Goal: Navigation & Orientation: Find specific page/section

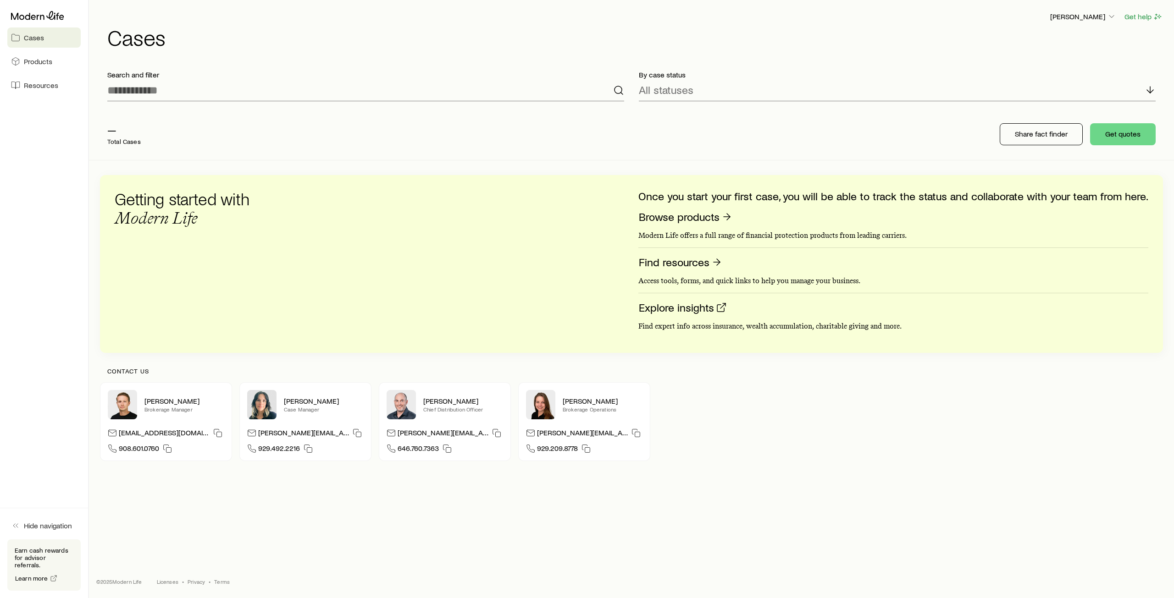
click at [33, 40] on span "Cases" at bounding box center [34, 37] width 20 height 9
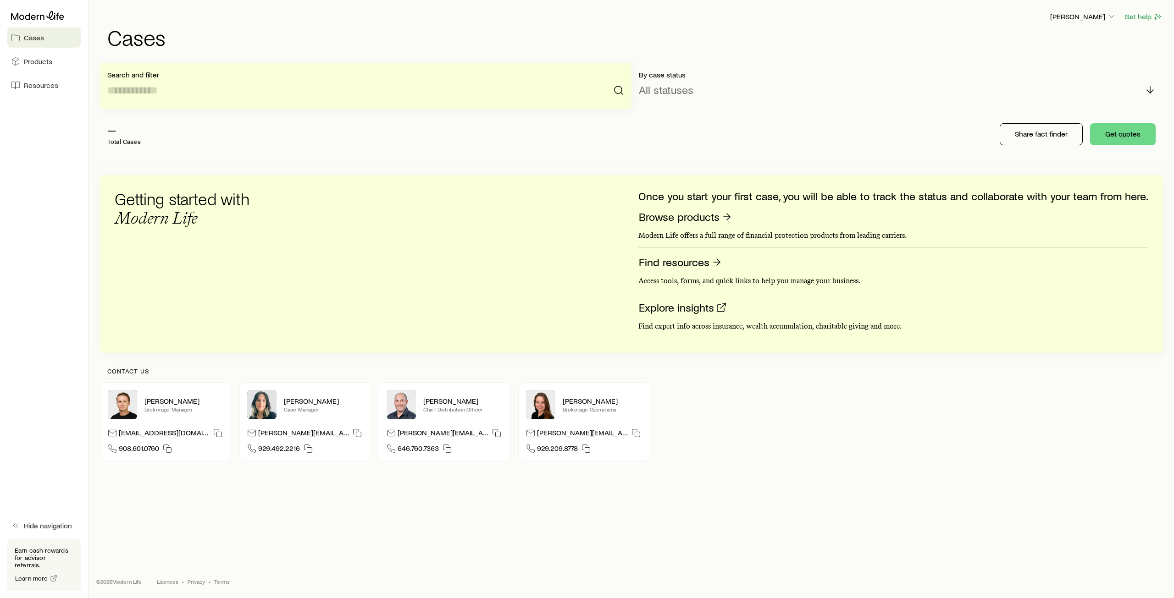
click at [153, 94] on input at bounding box center [365, 90] width 517 height 22
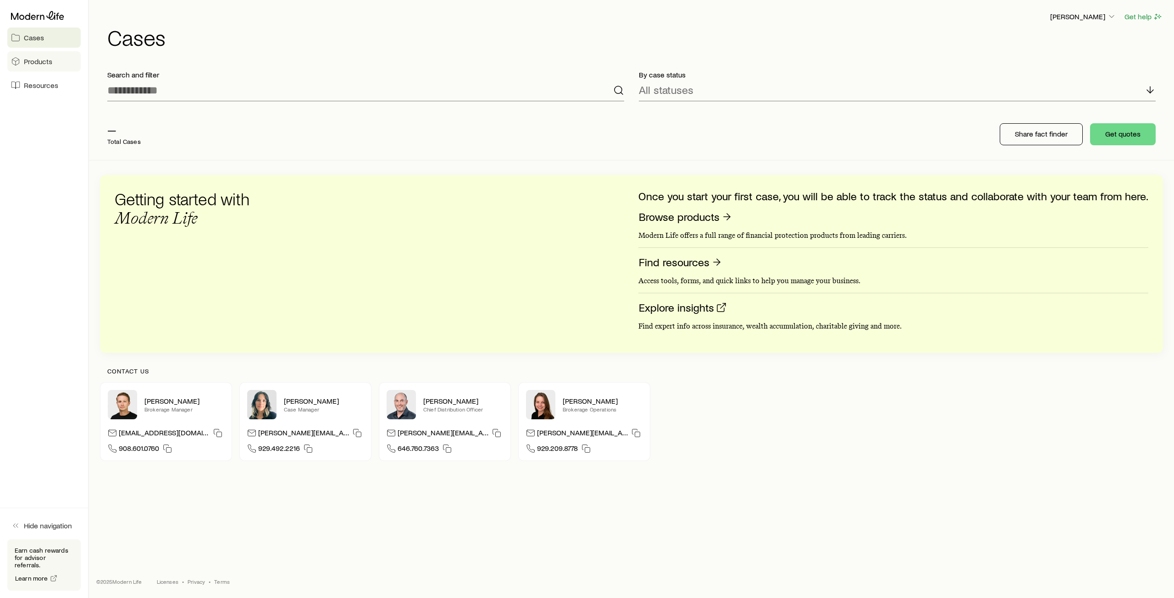
click at [44, 61] on span "Products" at bounding box center [38, 61] width 28 height 9
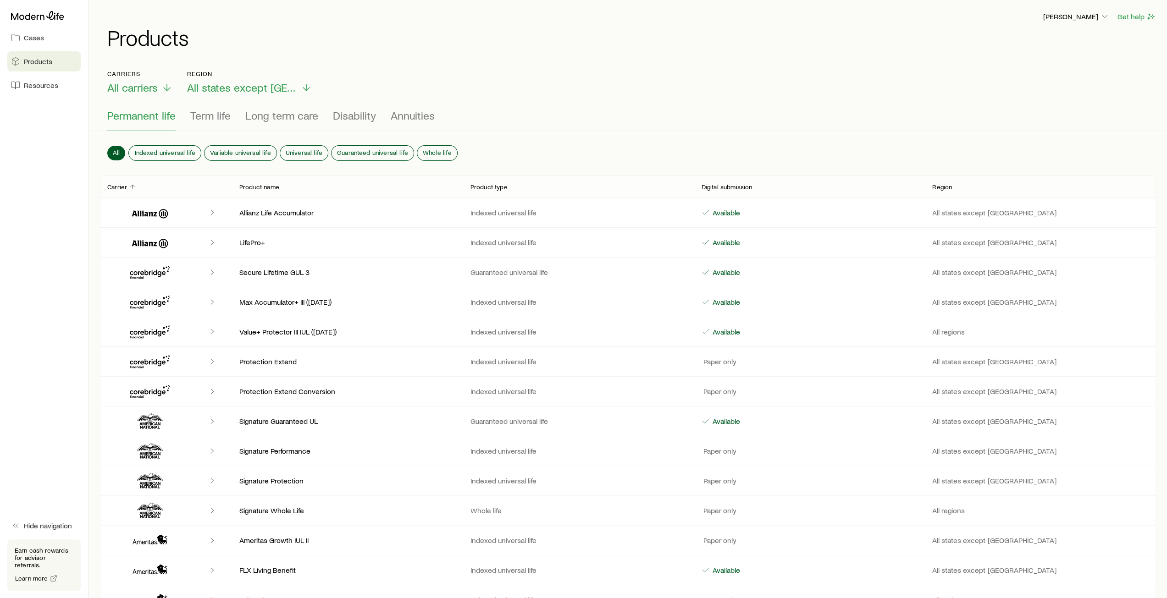
click at [35, 95] on div "Cases Products Resources" at bounding box center [44, 51] width 88 height 103
click at [38, 78] on link "Resources" at bounding box center [43, 85] width 73 height 20
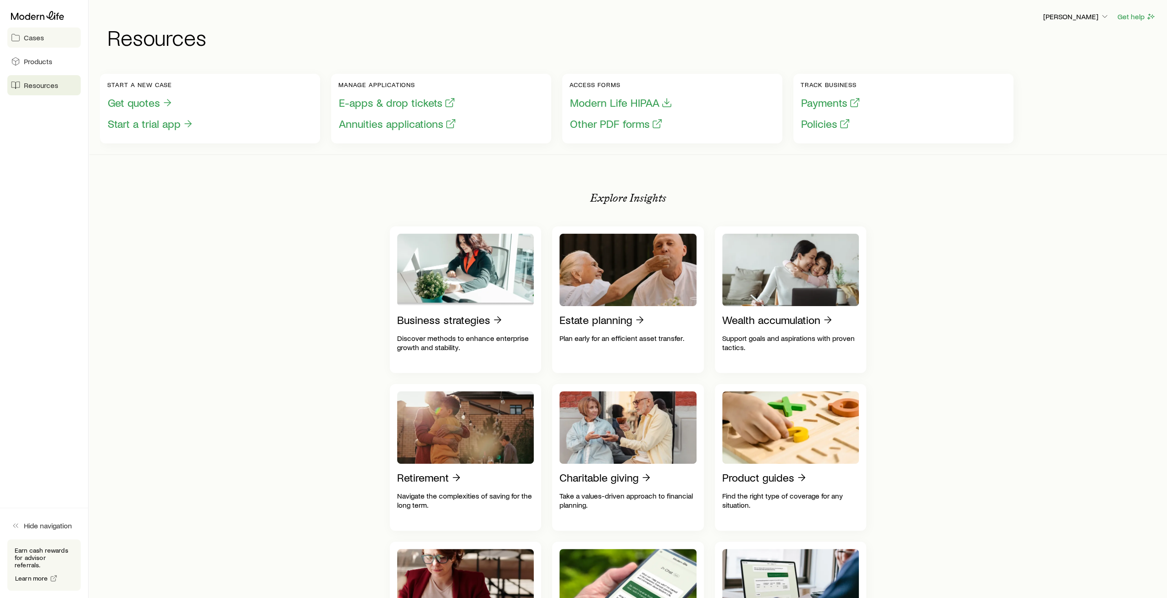
click at [41, 33] on span "Cases" at bounding box center [34, 37] width 20 height 9
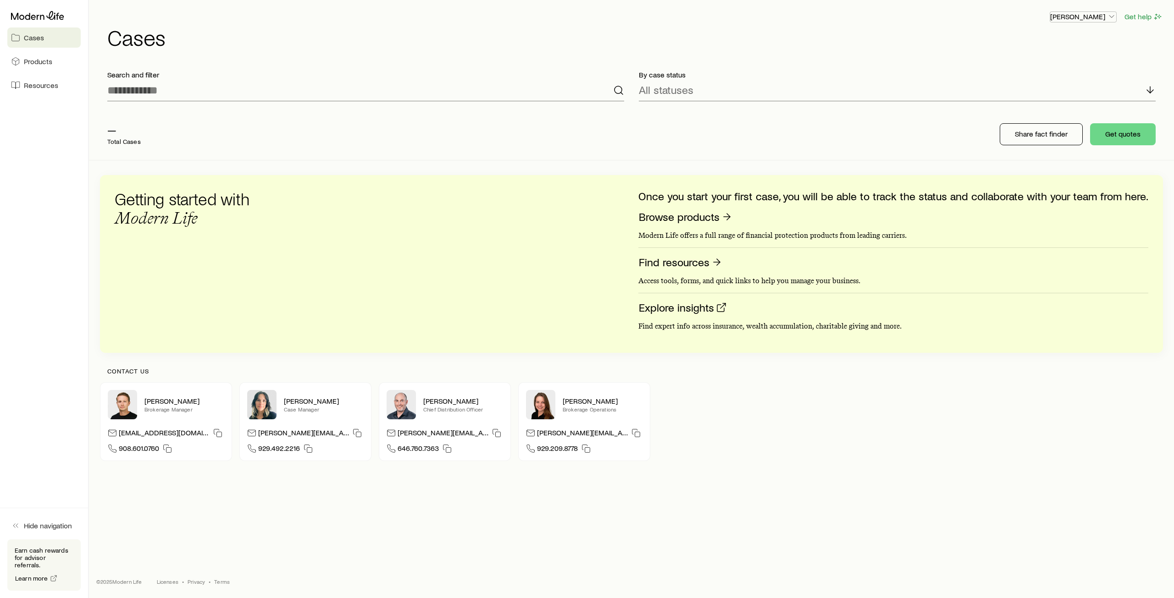
click at [1077, 22] on button "[PERSON_NAME]" at bounding box center [1083, 16] width 67 height 11
click at [1049, 109] on span "Sign out" at bounding box center [1039, 110] width 25 height 9
